Goal: Task Accomplishment & Management: Manage account settings

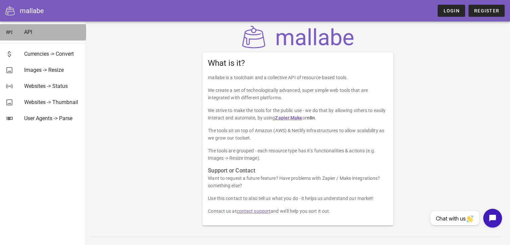
click at [27, 32] on div "API" at bounding box center [52, 32] width 56 height 6
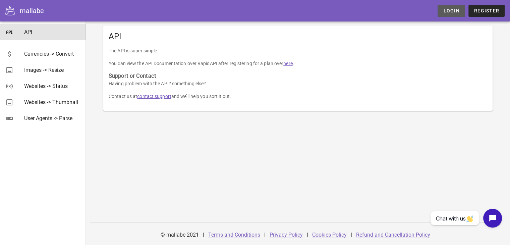
click at [448, 9] on span "Login" at bounding box center [451, 10] width 16 height 5
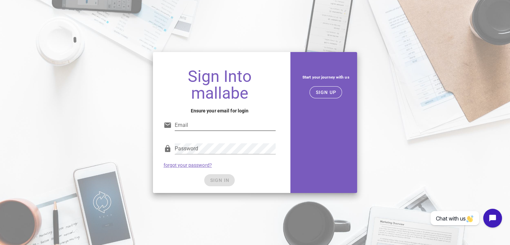
click at [210, 120] on input "Email" at bounding box center [225, 125] width 101 height 11
type input "javier020594@gmail.com"
click at [222, 183] on div "SIGN IN" at bounding box center [220, 180] width 112 height 12
click at [222, 183] on button "SIGN IN" at bounding box center [219, 180] width 31 height 12
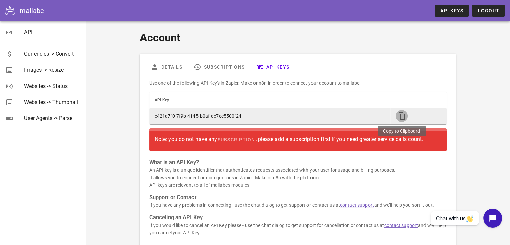
click at [399, 117] on icon "button" at bounding box center [402, 116] width 8 height 8
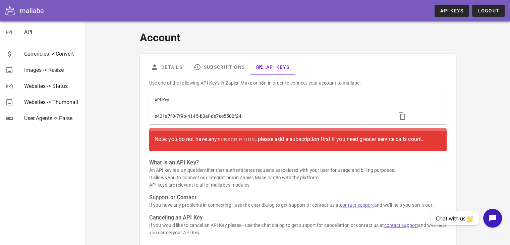
click at [482, 55] on div "Account Details Subscriptions API Keys Use one of the following API Key's in Za…" at bounding box center [297, 139] width 389 height 229
click at [225, 70] on link "Subscriptions" at bounding box center [219, 67] width 62 height 16
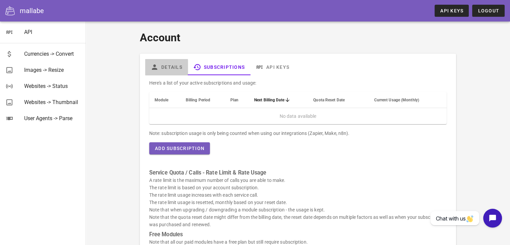
click at [182, 67] on link "Details" at bounding box center [166, 67] width 43 height 16
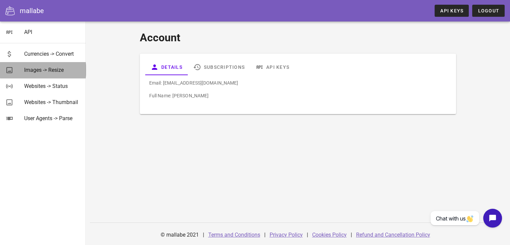
click at [48, 70] on div "Images -> Resize" at bounding box center [52, 70] width 56 height 6
